Goal: Task Accomplishment & Management: Complete application form

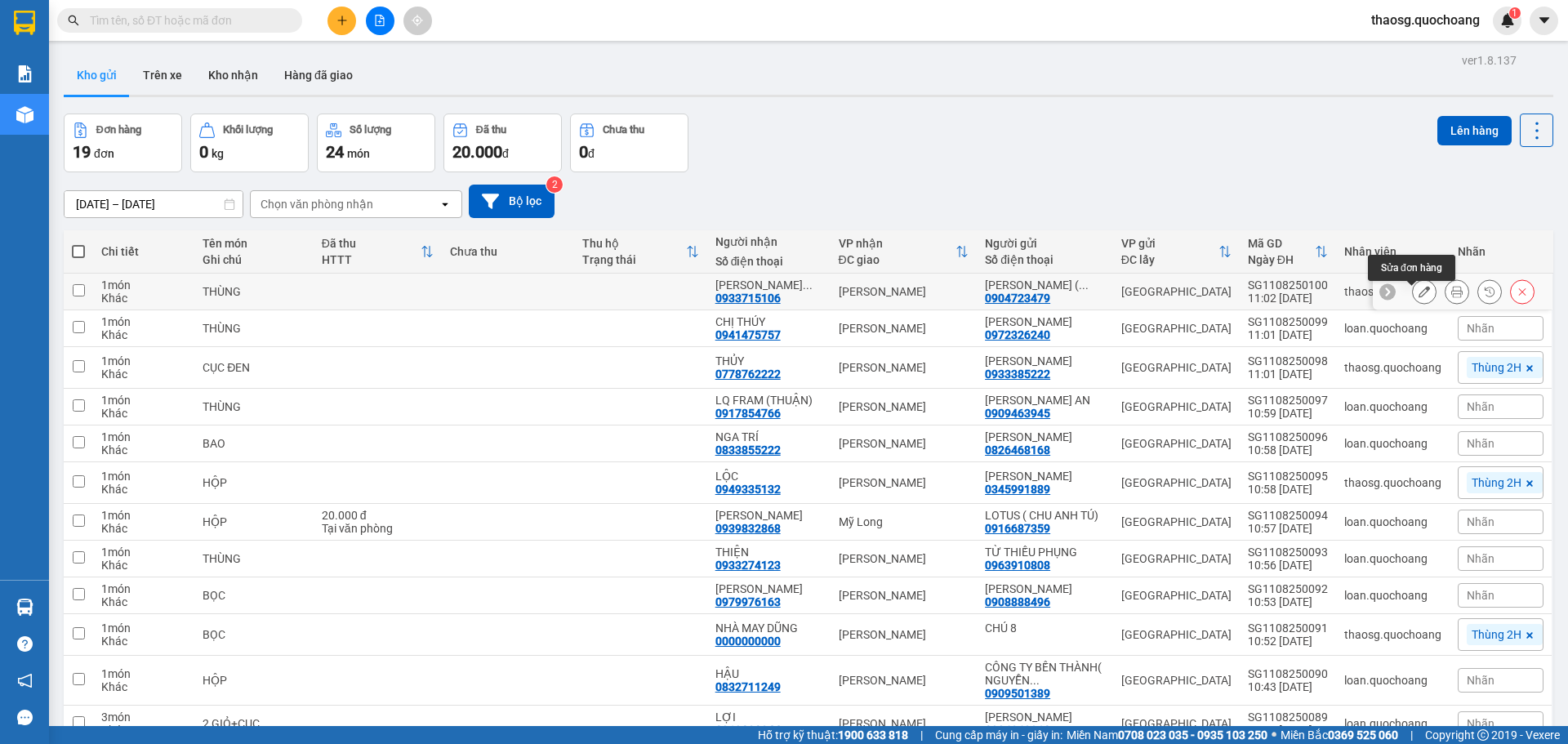
click at [1418, 297] on icon at bounding box center [1424, 292] width 12 height 12
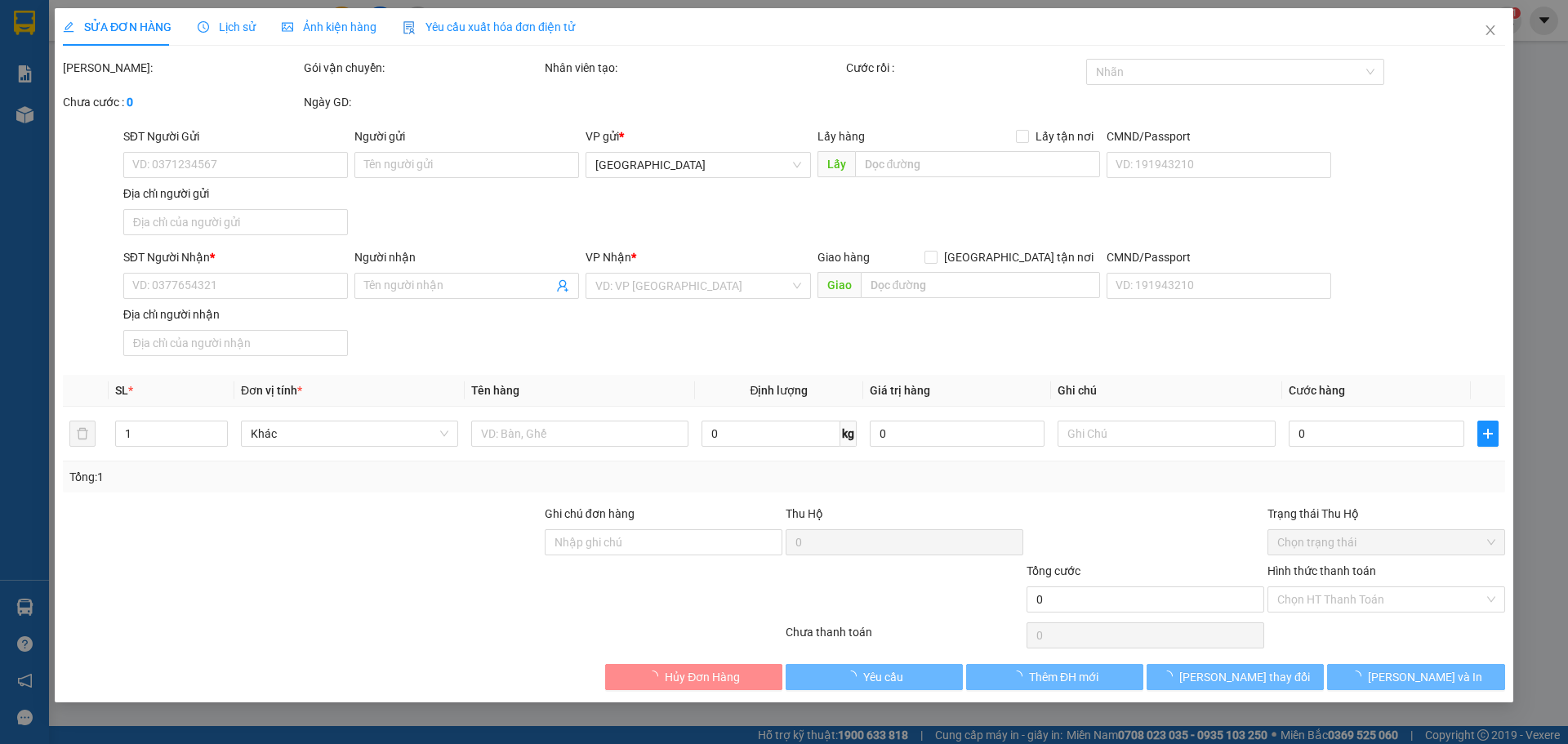
type input "0904723479"
type input "[PERSON_NAME] ( CHƯƠNG )"
type input "78/6A XNVT P21 QUẬN BÌNH THẠNH"
type input "0933715106"
type input "[PERSON_NAME]"
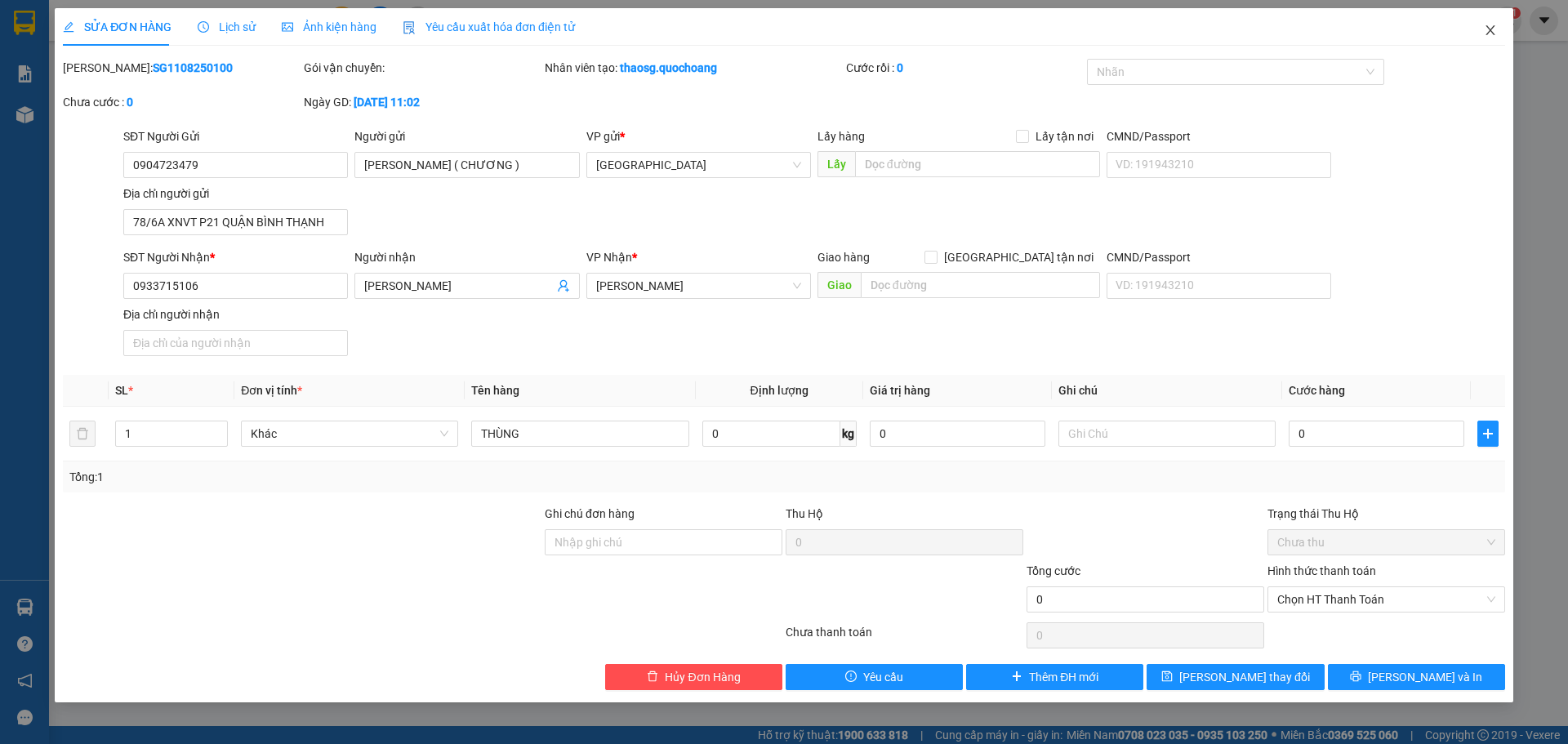
click at [1493, 33] on icon "close" at bounding box center [1489, 30] width 9 height 10
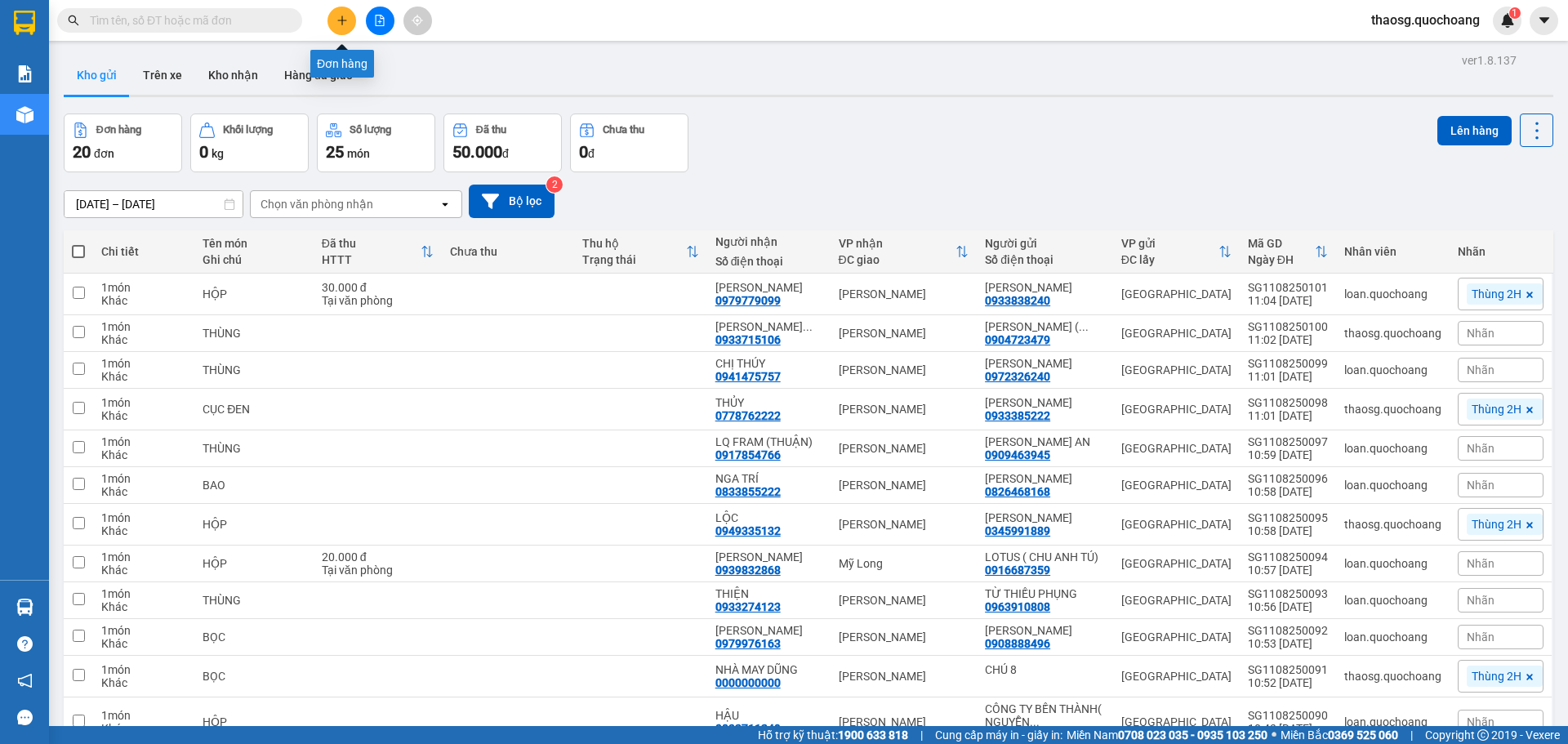
click at [337, 34] on button at bounding box center [341, 20] width 28 height 28
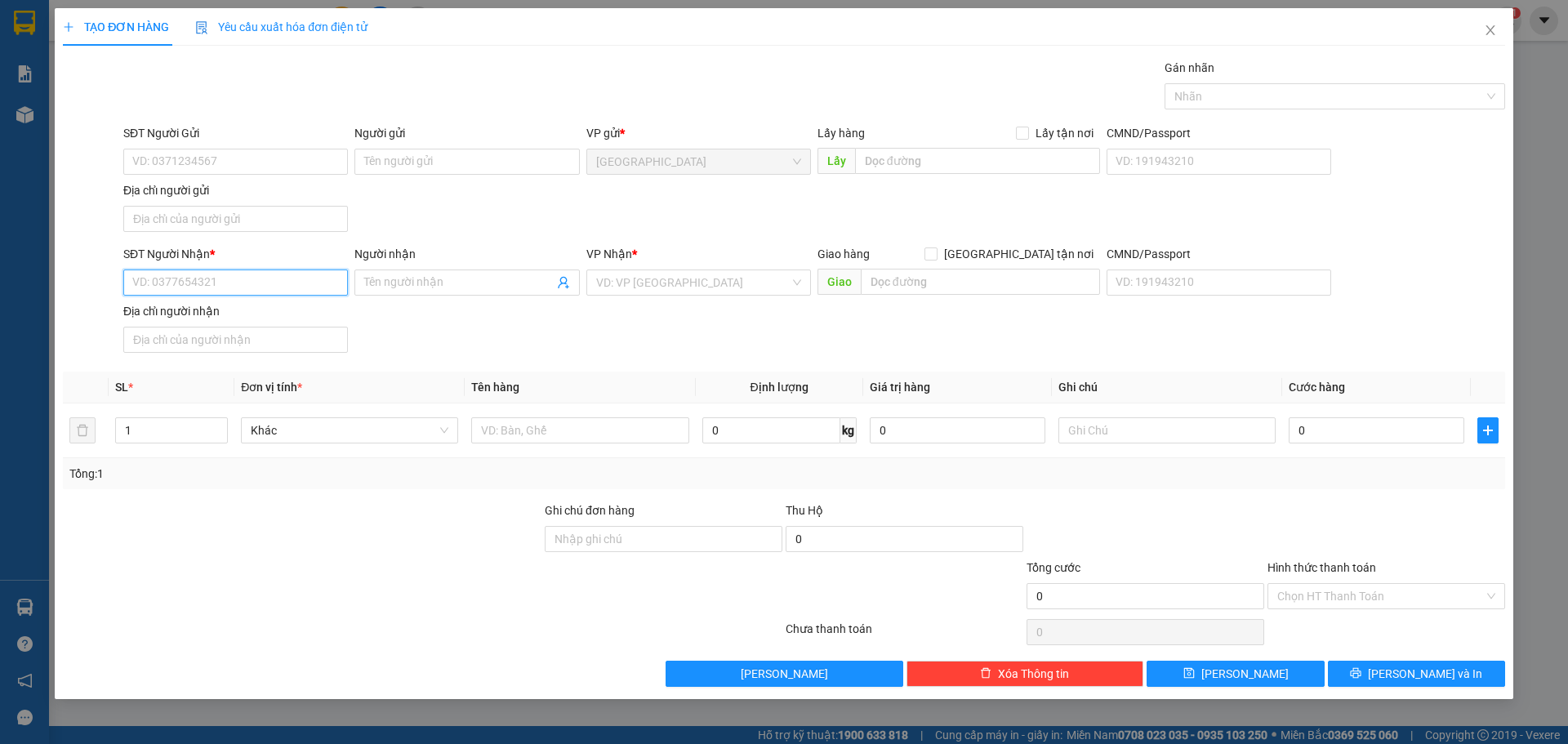
click at [281, 291] on input "SĐT Người Nhận *" at bounding box center [236, 282] width 224 height 26
click at [294, 305] on div "0918496964 - ANH MÍT" at bounding box center [236, 315] width 224 height 26
type input "0918496964"
type input "ANH MÍT"
type input "0918496964"
